Goal: Transaction & Acquisition: Purchase product/service

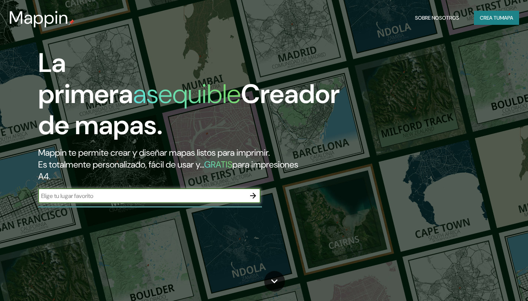
click at [254, 151] on font "Mappin te permite crear y diseñar mapas listos para imprimir." at bounding box center [153, 152] width 231 height 11
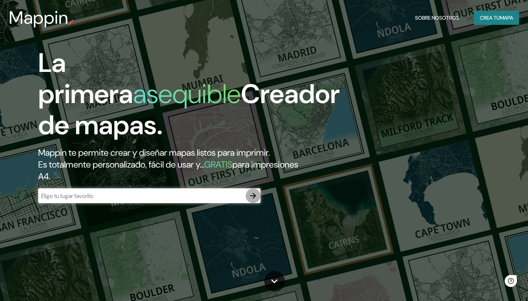
click at [249, 195] on icon "button" at bounding box center [253, 195] width 9 height 9
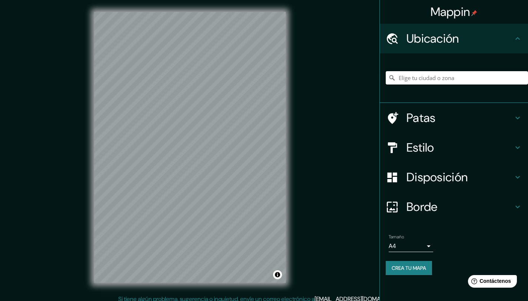
click at [454, 80] on input "Elige tu ciudad o zona" at bounding box center [457, 77] width 142 height 13
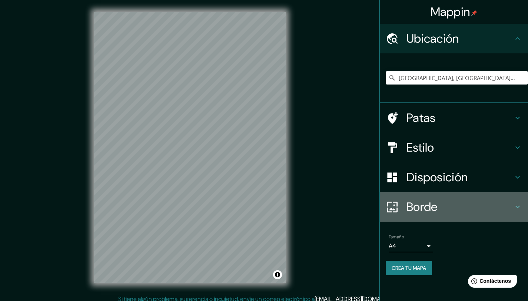
click at [462, 206] on h4 "Borde" at bounding box center [459, 206] width 107 height 15
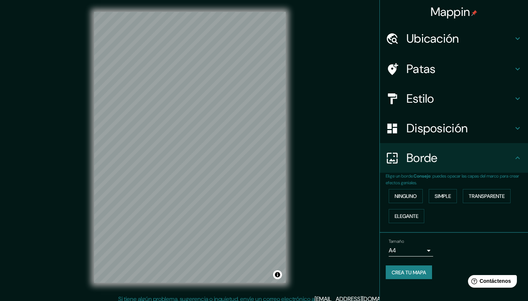
click at [428, 126] on font "Disposición" at bounding box center [436, 128] width 61 height 16
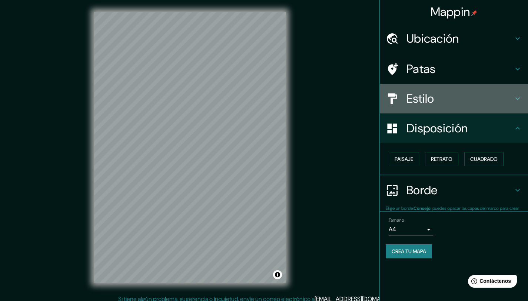
click at [428, 104] on font "Estilo" at bounding box center [420, 99] width 28 height 16
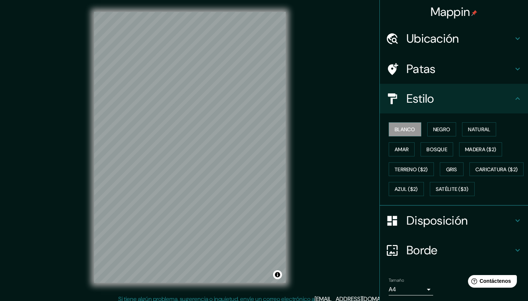
click at [440, 43] on font "Ubicación" at bounding box center [432, 39] width 53 height 16
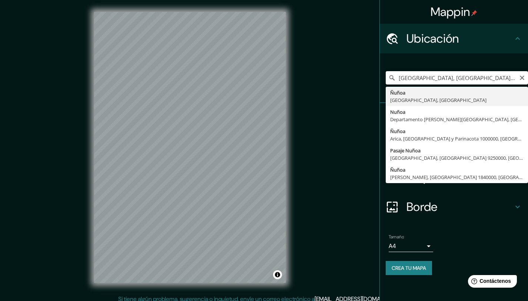
click at [446, 77] on input "[GEOGRAPHIC_DATA], [GEOGRAPHIC_DATA], [GEOGRAPHIC_DATA]" at bounding box center [457, 77] width 142 height 13
type input "Ñuñoa, [GEOGRAPHIC_DATA], [GEOGRAPHIC_DATA]"
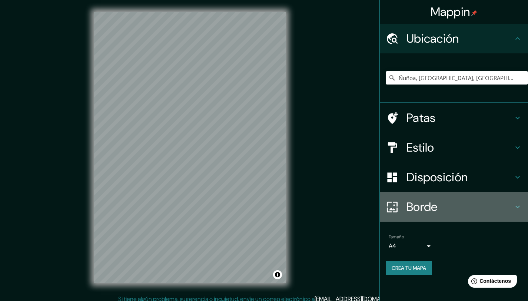
click at [420, 207] on font "Borde" at bounding box center [421, 207] width 31 height 16
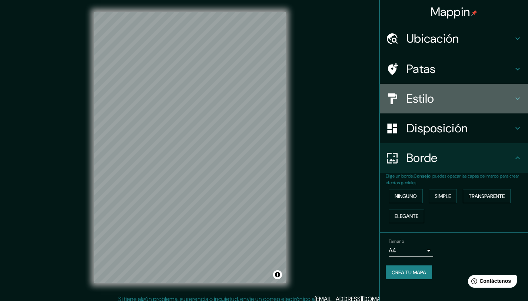
click at [426, 95] on font "Estilo" at bounding box center [420, 99] width 28 height 16
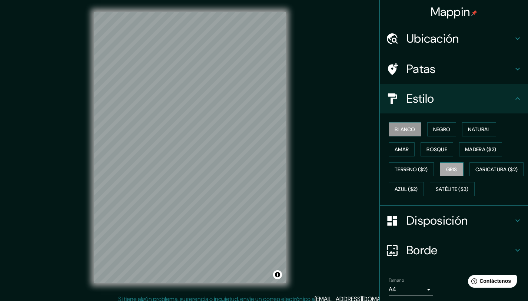
click at [447, 174] on button "Gris" at bounding box center [452, 169] width 24 height 14
click at [448, 170] on font "Gris" at bounding box center [451, 169] width 11 height 7
click at [446, 170] on font "Gris" at bounding box center [451, 169] width 11 height 7
